Goal: Find specific page/section: Find specific page/section

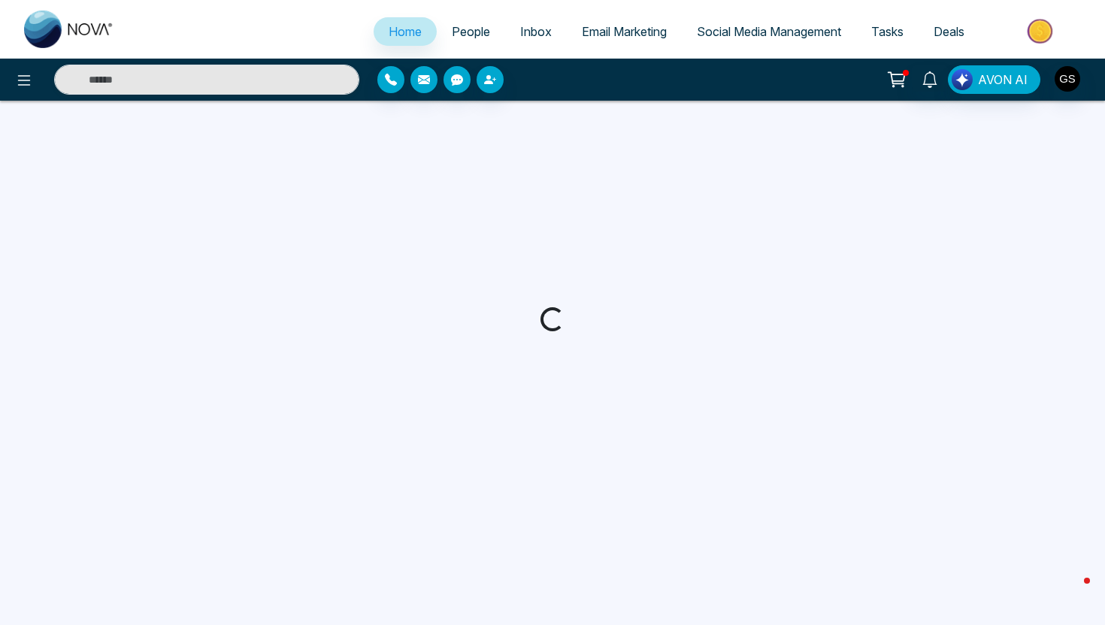
select select "*"
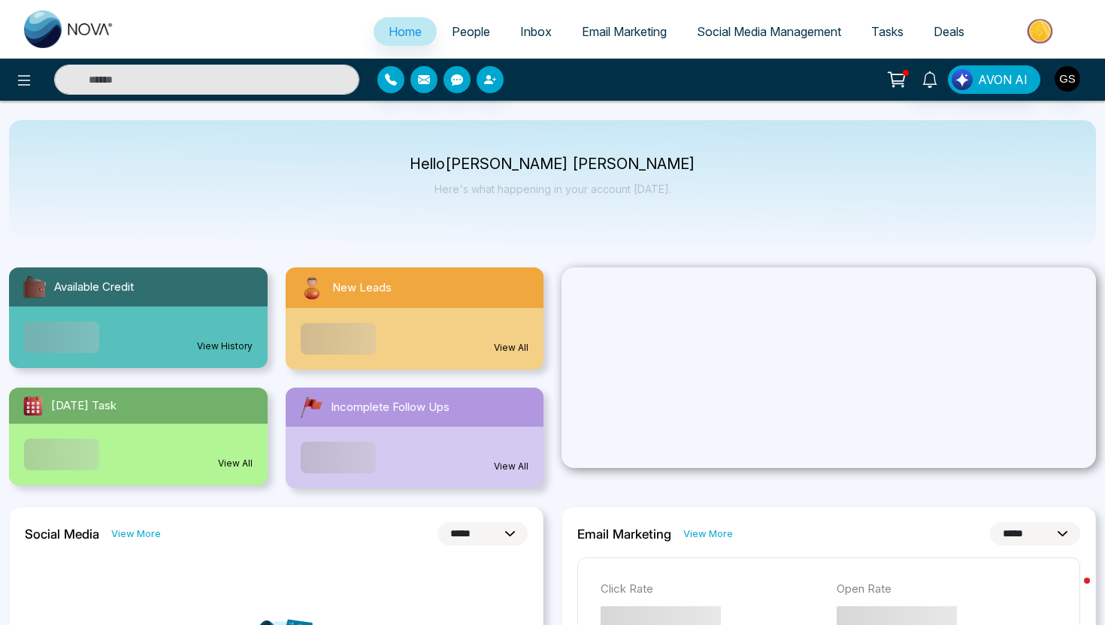
click at [462, 32] on span "People" at bounding box center [471, 31] width 38 height 15
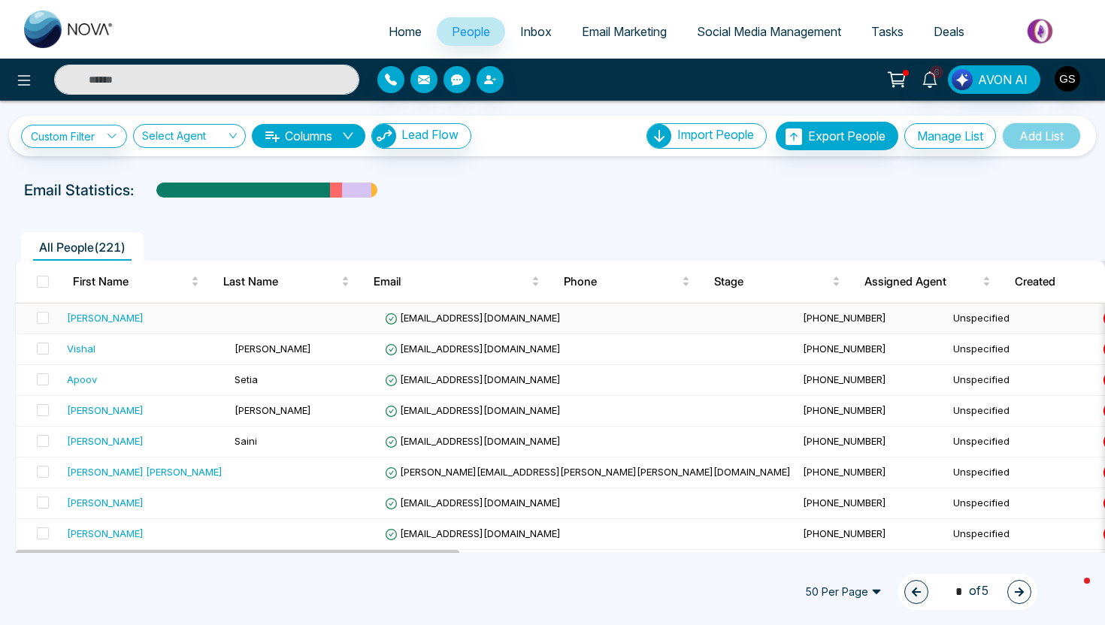
click at [82, 319] on div "[PERSON_NAME]" at bounding box center [105, 317] width 77 height 15
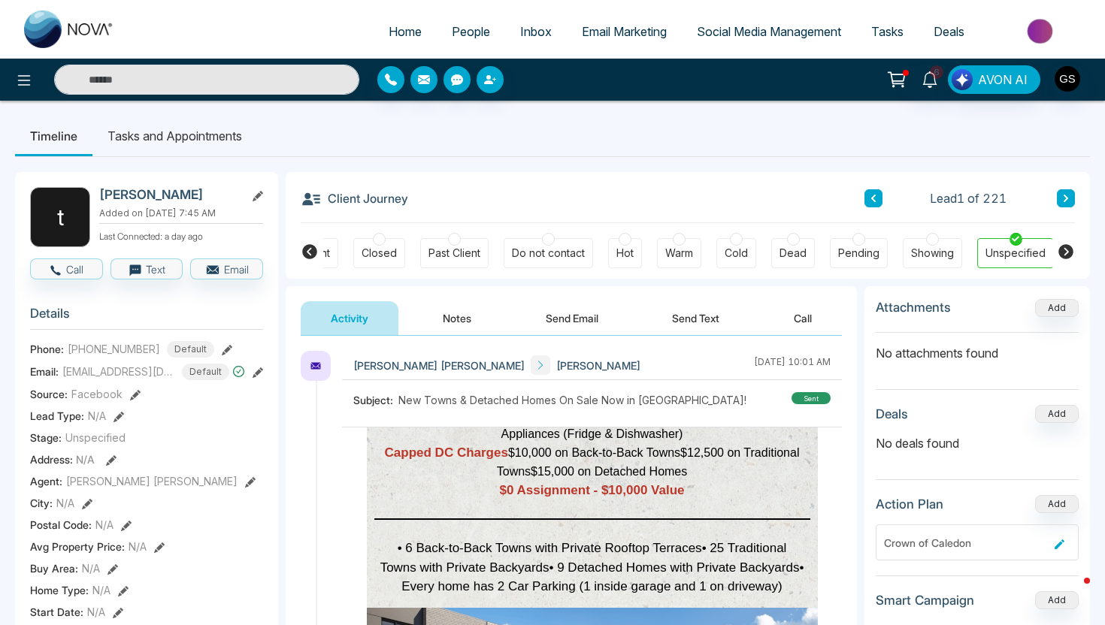
click at [452, 29] on span "People" at bounding box center [471, 31] width 38 height 15
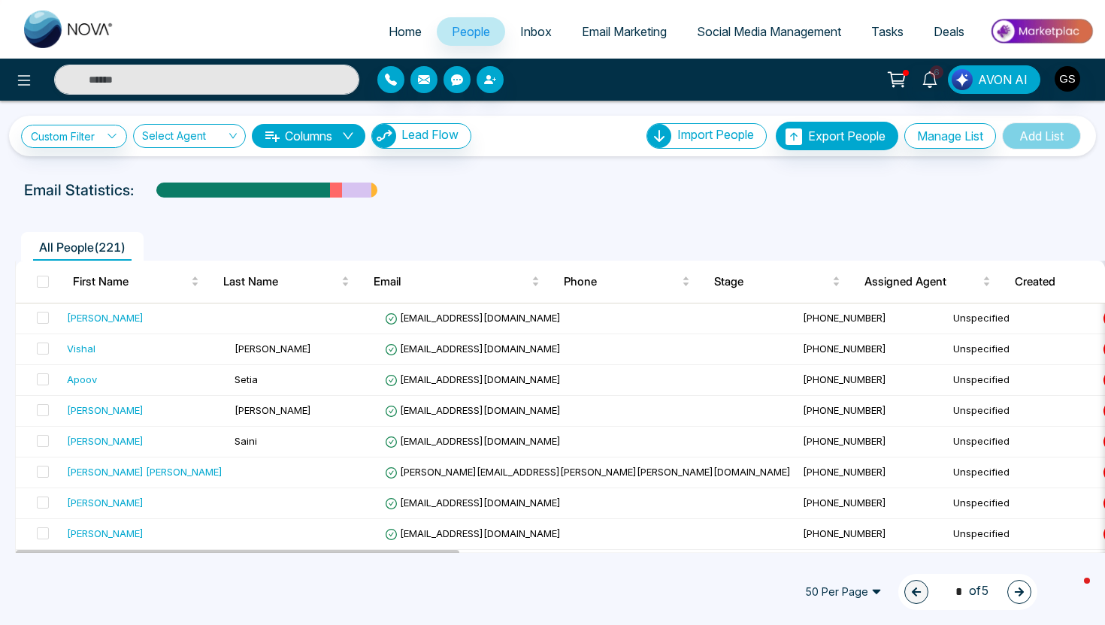
click at [405, 32] on span "Home" at bounding box center [405, 31] width 33 height 15
select select "*"
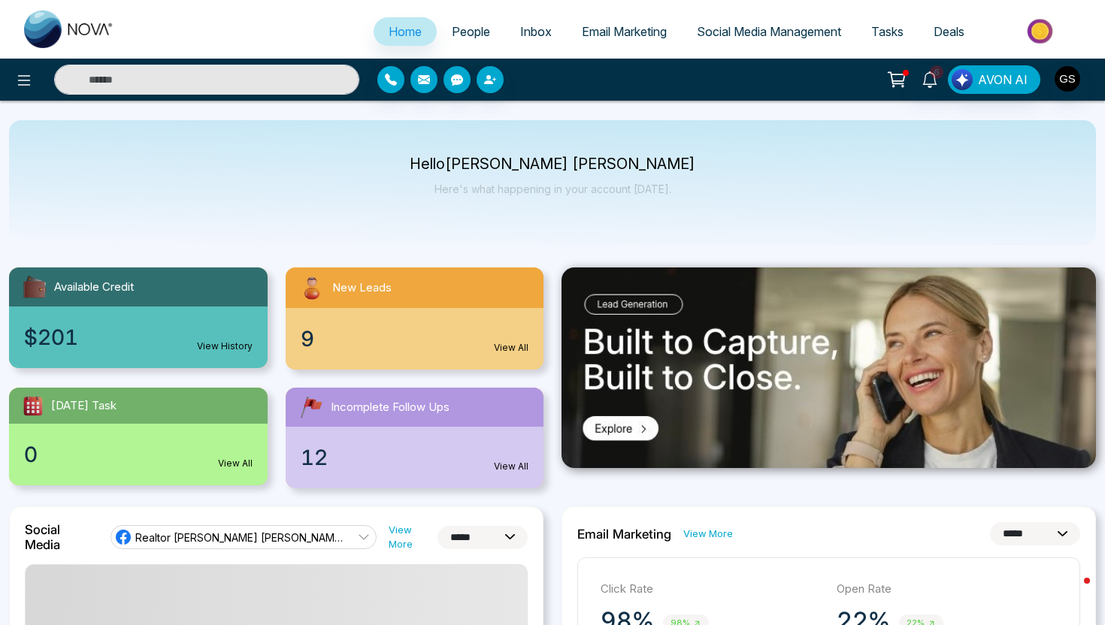
click at [465, 41] on link "People" at bounding box center [471, 31] width 68 height 29
